Goal: Information Seeking & Learning: Learn about a topic

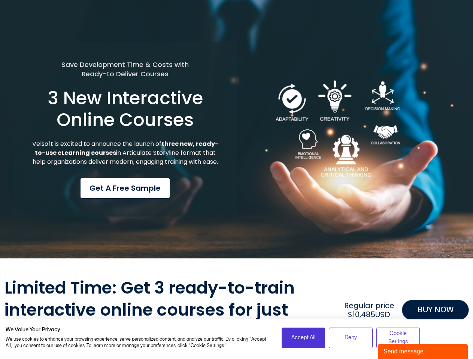
click at [236, 180] on div "Save Development Time & Costs with Ready-to Deliver Courses 3 New Interactive O…" at bounding box center [125, 129] width 224 height 175
click at [303, 338] on span "Accept All" at bounding box center [303, 338] width 24 height 8
click at [350, 338] on div "Limited Time: Get 3 ready-to-train interactive online courses for just $3,300US…" at bounding box center [236, 310] width 464 height 66
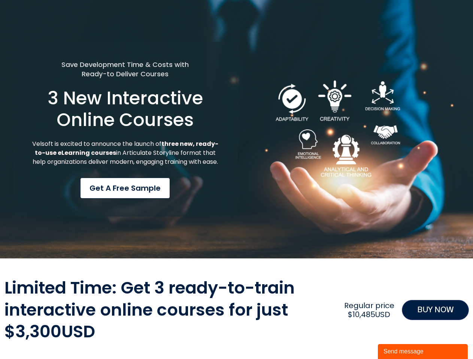
click at [398, 338] on div "Limited Time: Get 3 ready-to-train interactive online courses for just $3,300US…" at bounding box center [236, 310] width 464 height 66
click at [423, 352] on div "Send message" at bounding box center [422, 351] width 79 height 9
